Goal: Task Accomplishment & Management: Complete application form

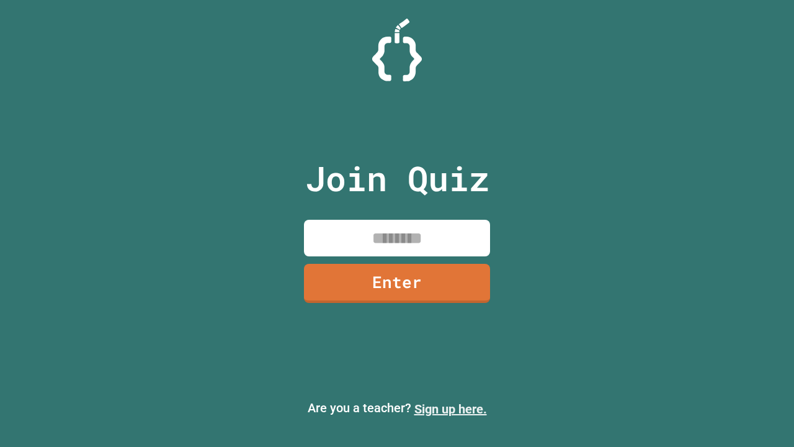
click at [451, 409] on link "Sign up here." at bounding box center [451, 408] width 73 height 15
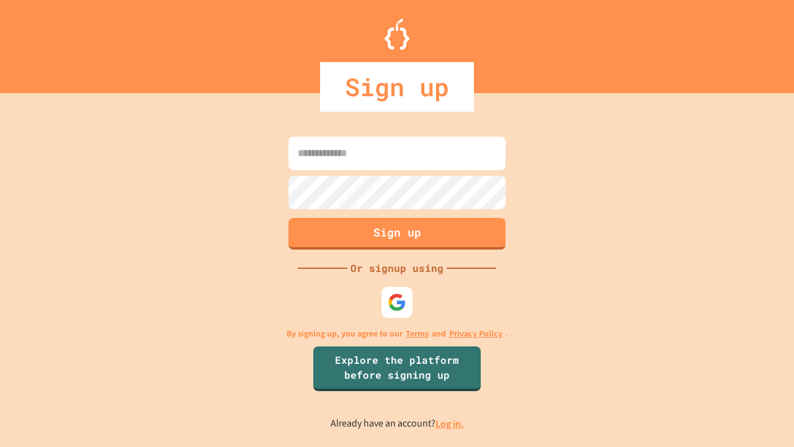
click at [451, 423] on link "Log in." at bounding box center [450, 423] width 29 height 13
